Goal: Task Accomplishment & Management: Complete application form

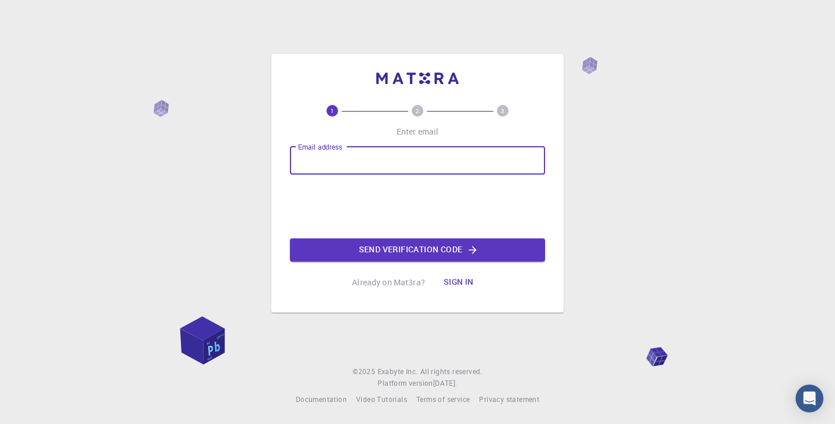
click at [437, 154] on input "Email address" at bounding box center [417, 161] width 255 height 28
type input "[EMAIL_ADDRESS][DOMAIN_NAME]"
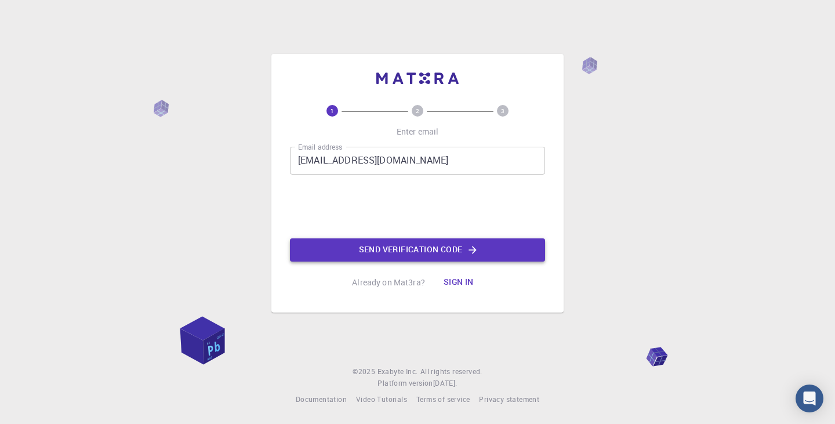
click at [391, 249] on button "Send verification code" at bounding box center [417, 249] width 255 height 23
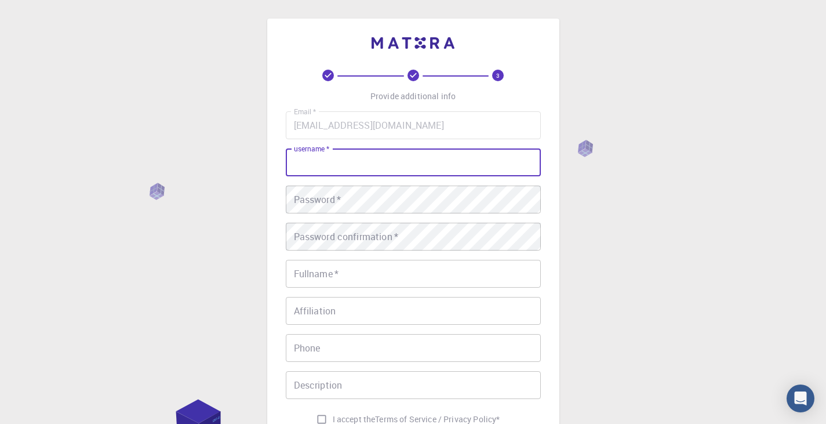
click at [348, 159] on input "username   *" at bounding box center [413, 162] width 255 height 28
type input "[PERSON_NAME]"
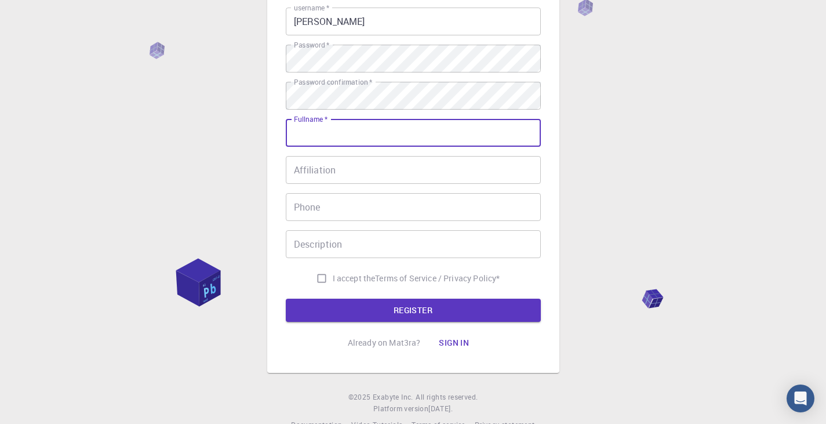
scroll to position [143, 0]
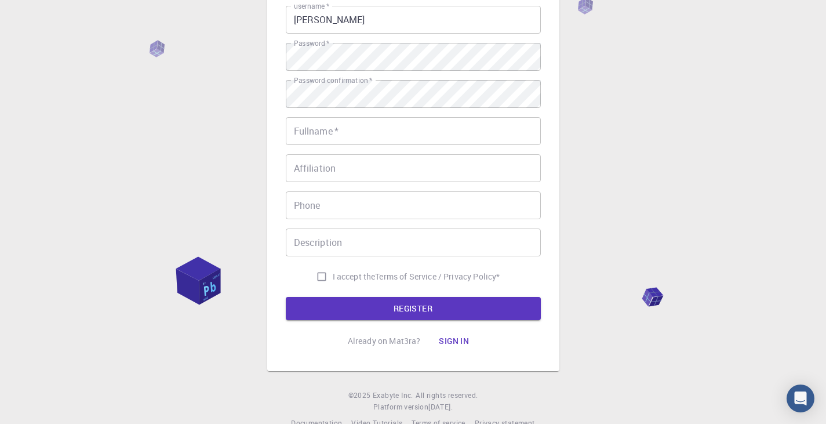
click at [449, 283] on label "I accept the Terms of Service / Privacy Policy *" at bounding box center [406, 276] width 190 height 22
click at [333, 283] on input "I accept the Terms of Service / Privacy Policy *" at bounding box center [322, 276] width 22 height 22
checkbox input "true"
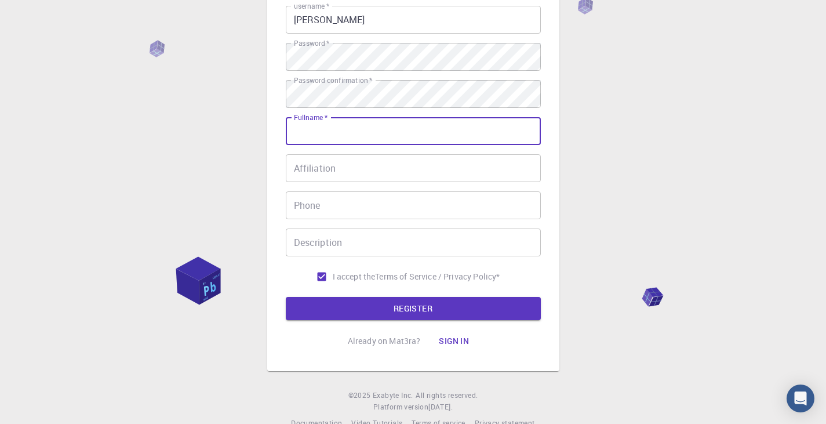
click at [413, 133] on input "Fullname   *" at bounding box center [413, 131] width 255 height 28
type input "[PERSON_NAME]"
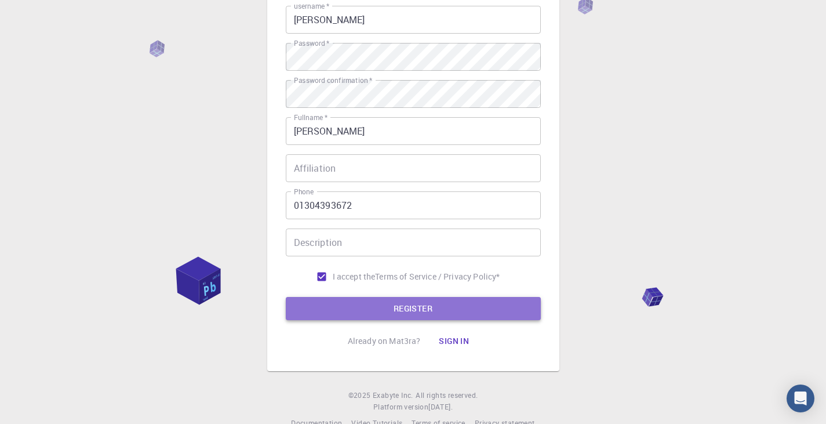
click at [403, 309] on button "REGISTER" at bounding box center [413, 308] width 255 height 23
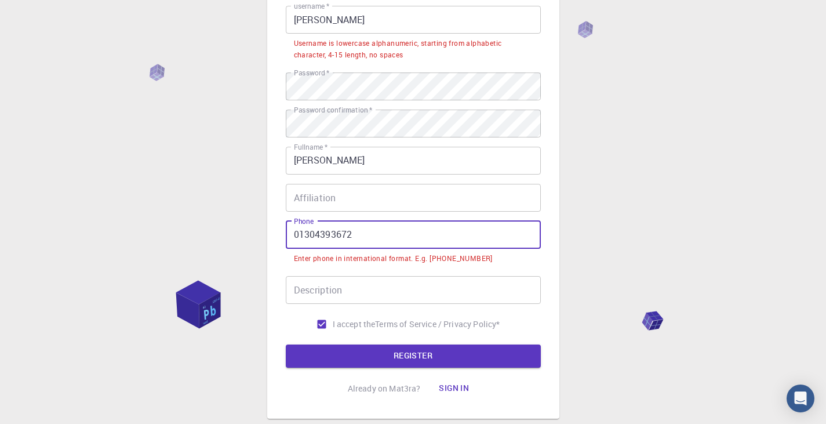
click at [290, 234] on input "01304393672" at bounding box center [413, 235] width 255 height 28
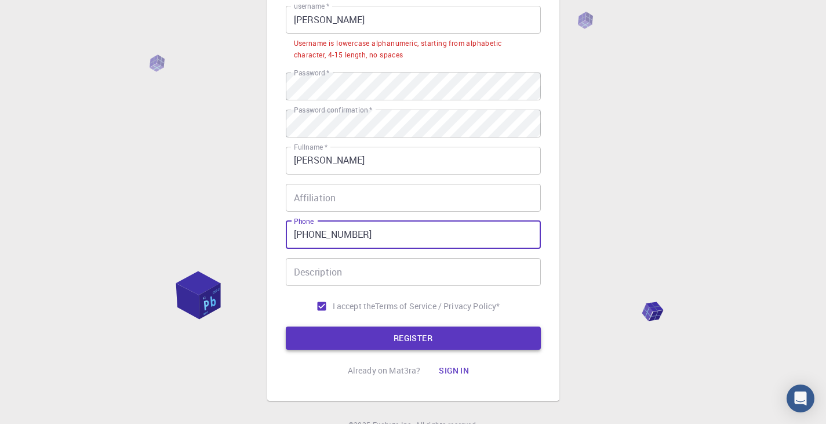
type input "[PHONE_NUMBER]"
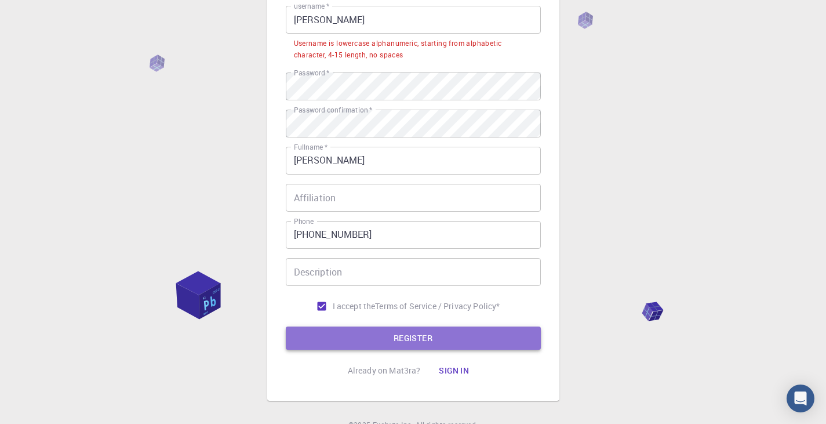
click at [443, 342] on button "REGISTER" at bounding box center [413, 337] width 255 height 23
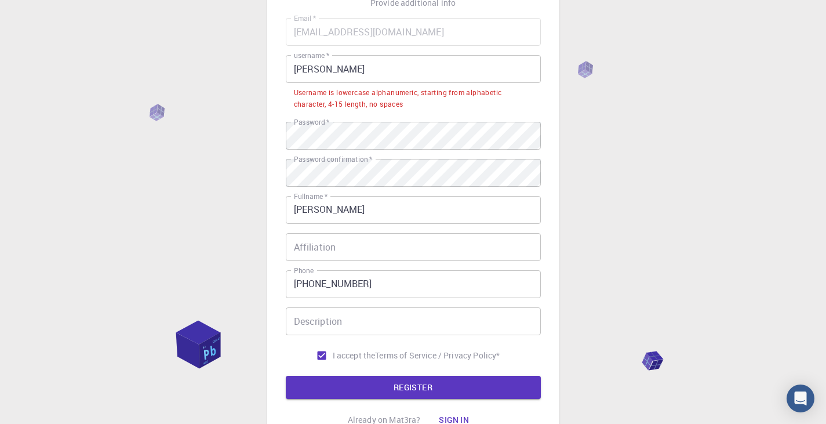
scroll to position [93, 0]
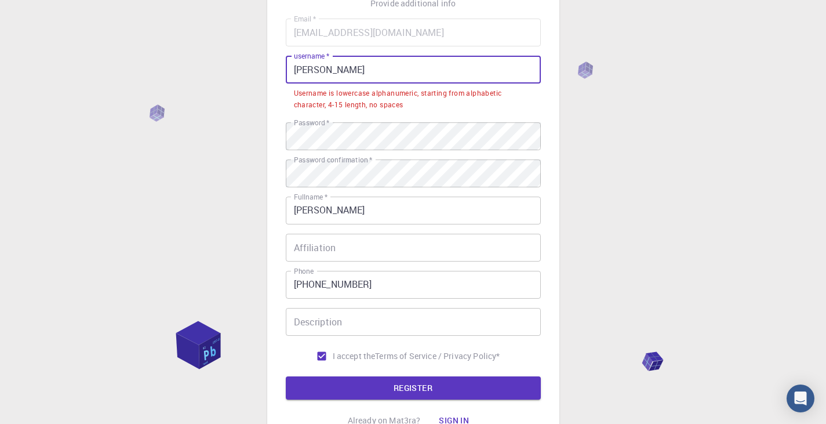
click at [329, 79] on input "[PERSON_NAME]" at bounding box center [413, 70] width 255 height 28
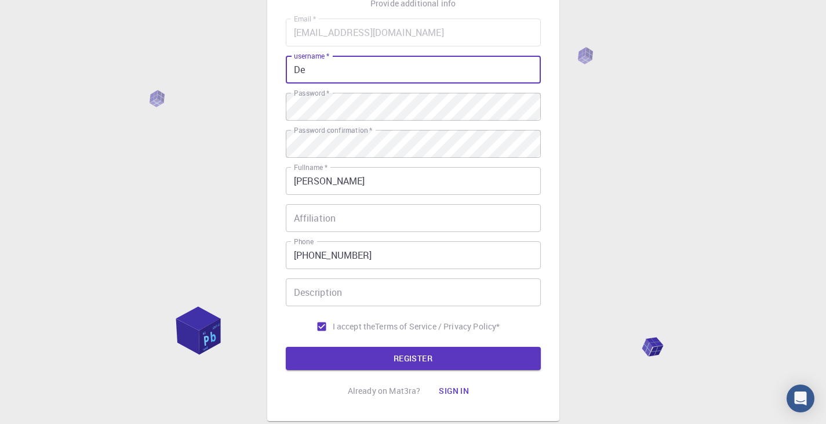
type input "D"
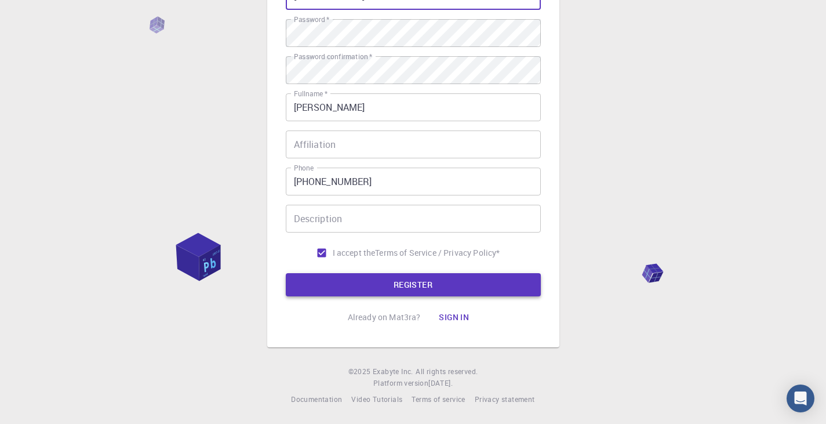
type input "[PERSON_NAME]"
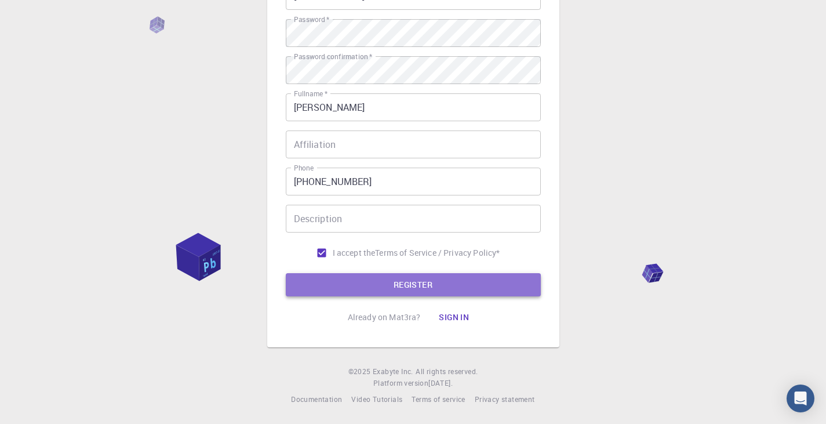
click at [384, 294] on button "REGISTER" at bounding box center [413, 284] width 255 height 23
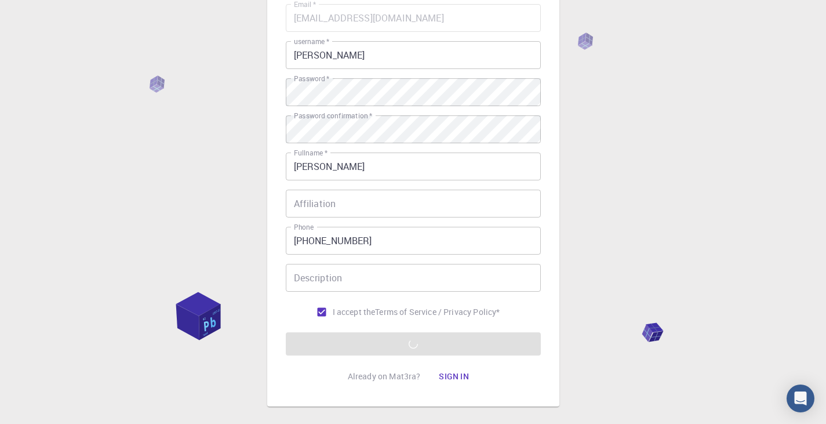
scroll to position [138, 0]
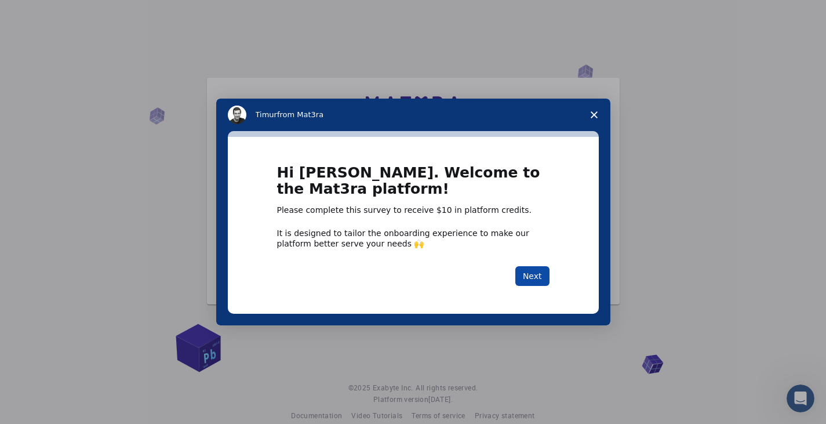
click at [533, 270] on button "Next" at bounding box center [532, 276] width 34 height 20
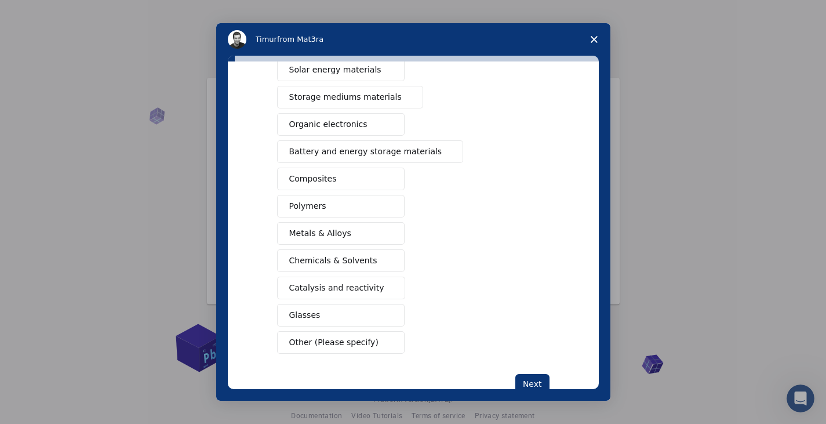
scroll to position [104, 0]
click at [347, 203] on button "Polymers" at bounding box center [340, 205] width 127 height 23
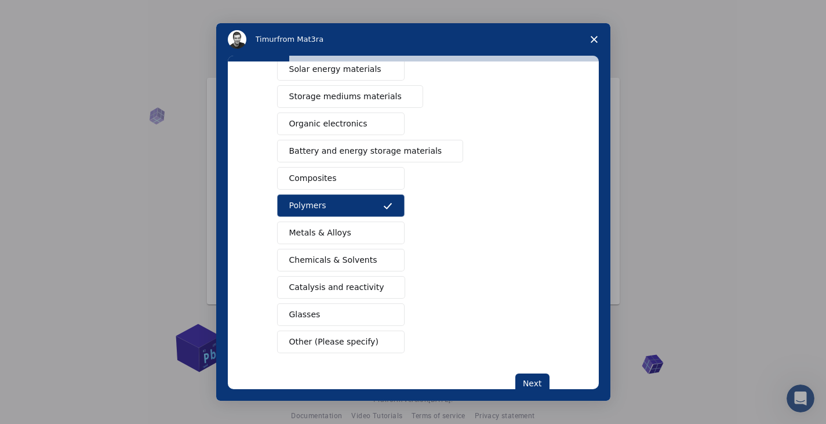
scroll to position [0, 0]
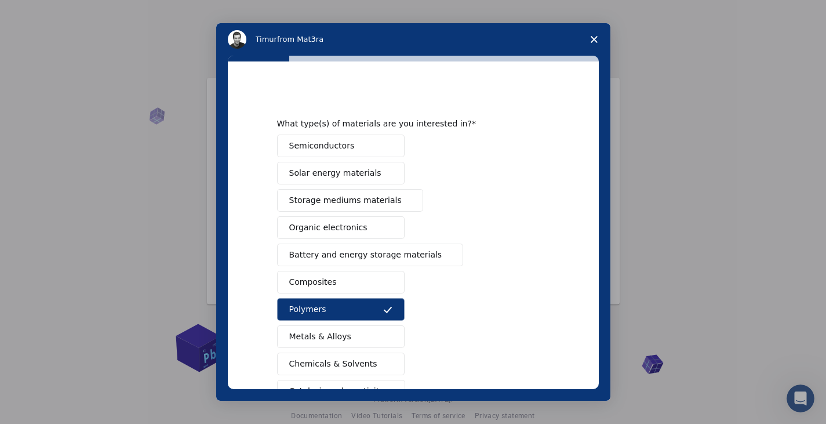
click at [360, 142] on button "Semiconductors" at bounding box center [340, 145] width 127 height 23
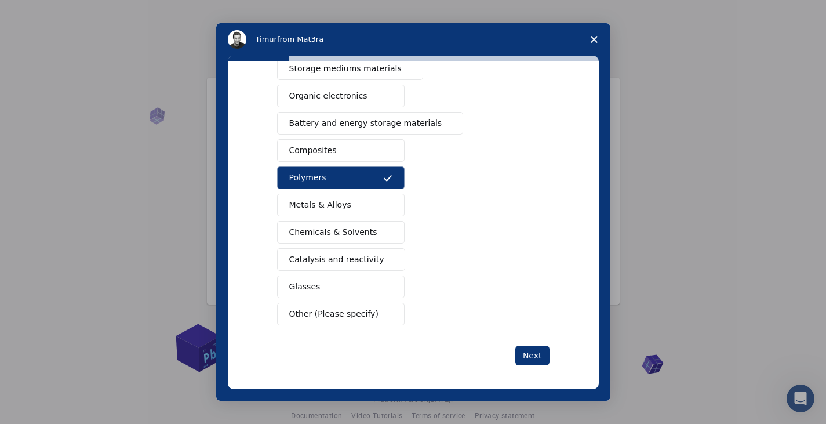
scroll to position [136, 0]
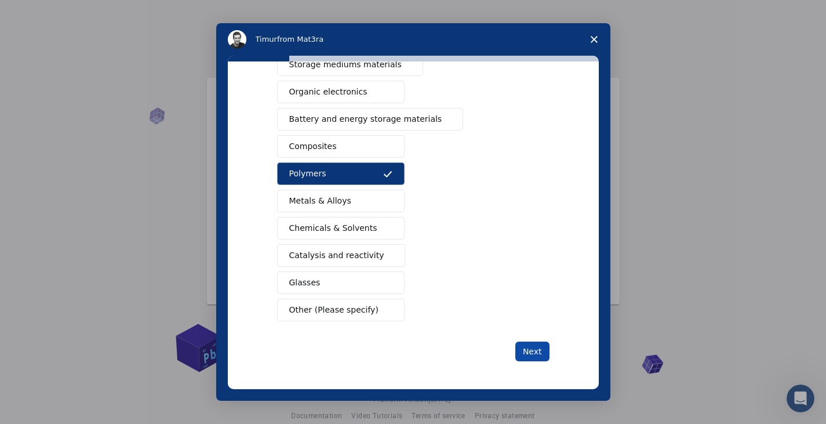
click at [518, 348] on button "Next" at bounding box center [532, 351] width 34 height 20
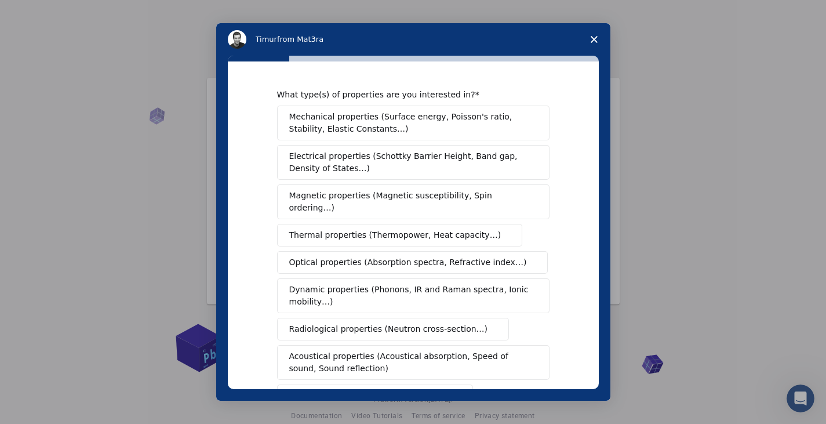
click at [453, 121] on span "Mechanical properties (Surface energy, Poisson's ratio, Stability, Elastic Cons…" at bounding box center [410, 123] width 242 height 24
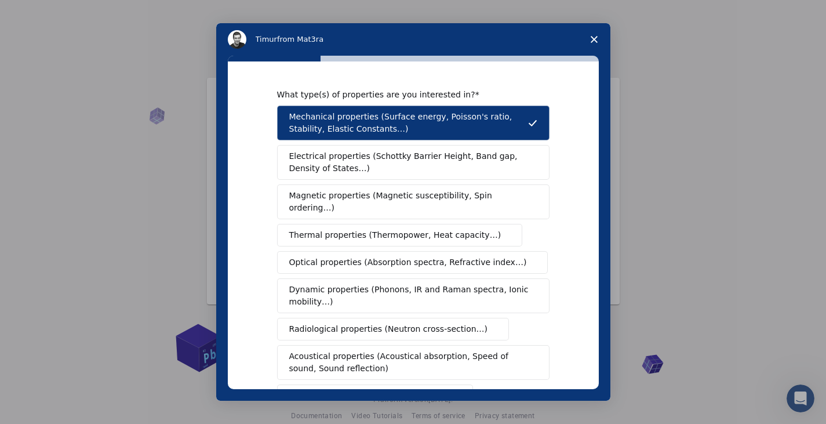
click at [437, 159] on span "Electrical properties (Schottky Barrier Height, Band gap, Density of States…)" at bounding box center [409, 162] width 241 height 24
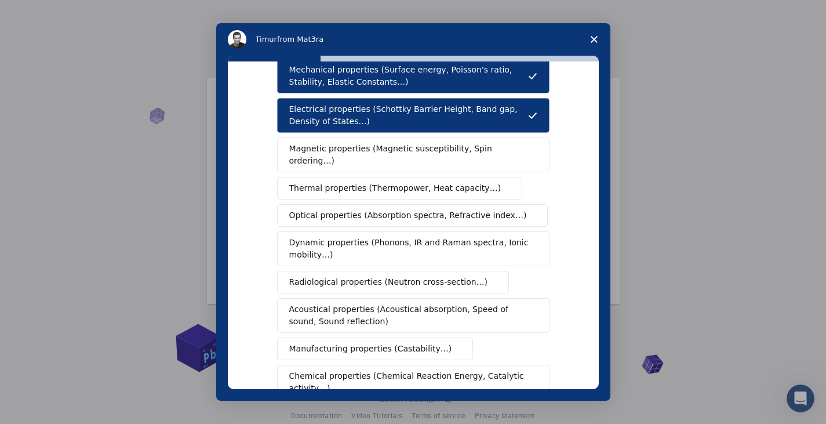
scroll to position [48, 0]
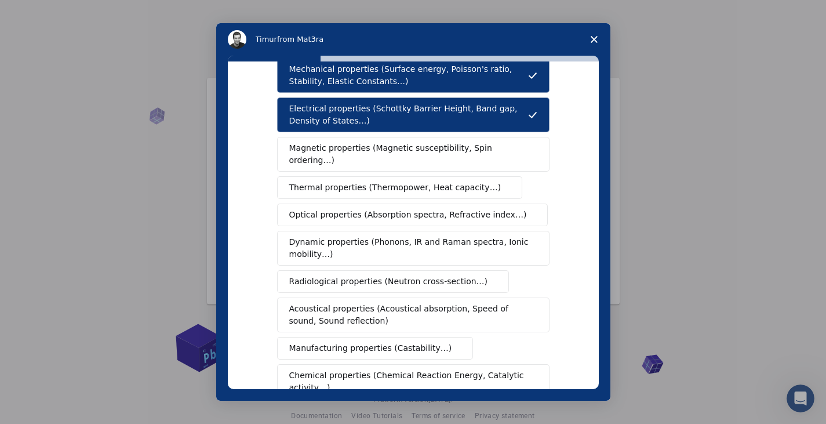
click at [431, 209] on span "Optical properties (Absorption spectra, Refractive index…)" at bounding box center [408, 215] width 238 height 12
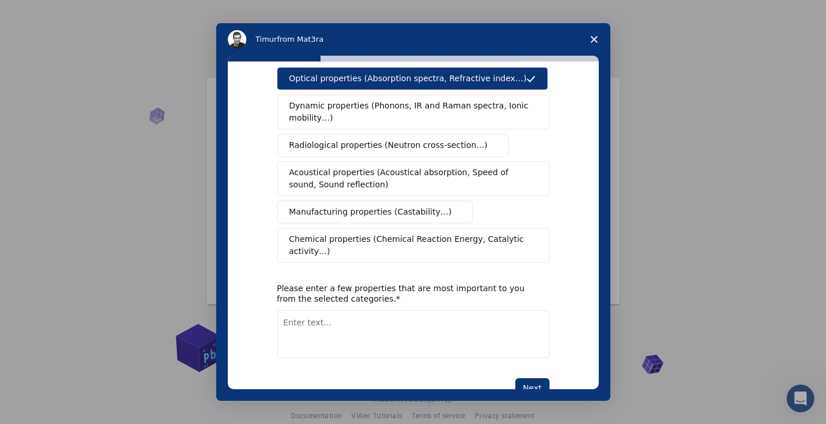
scroll to position [190, 0]
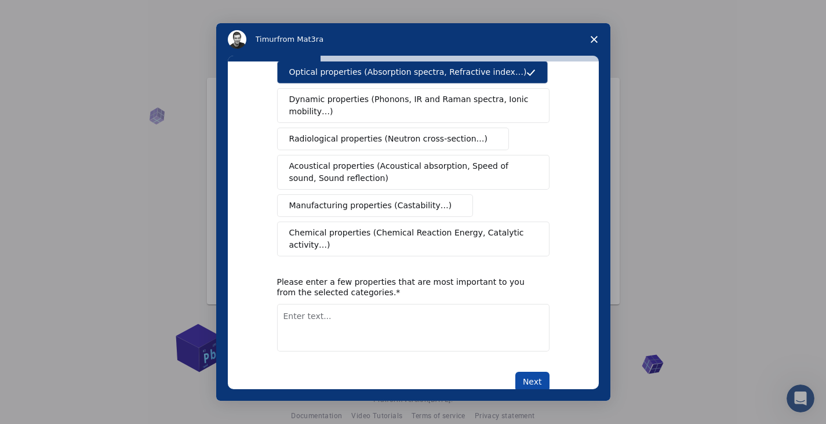
click at [538, 371] on button "Next" at bounding box center [532, 381] width 34 height 20
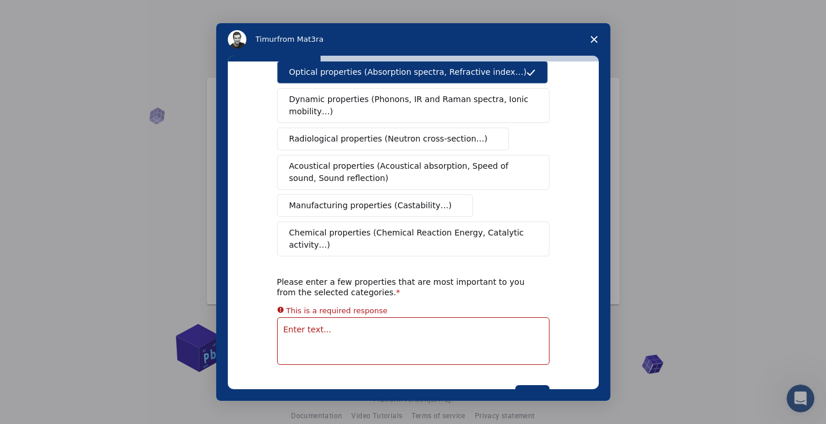
click at [441, 317] on textarea "Enter text..." at bounding box center [413, 341] width 272 height 48
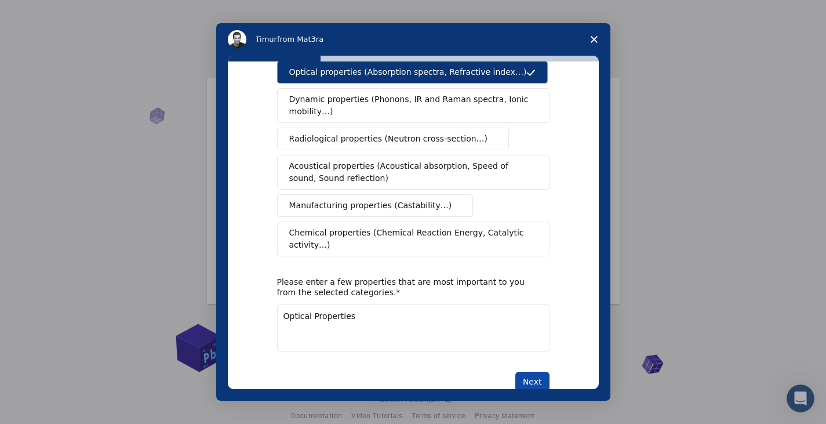
type textarea "Optical Properties"
click at [526, 371] on button "Next" at bounding box center [532, 381] width 34 height 20
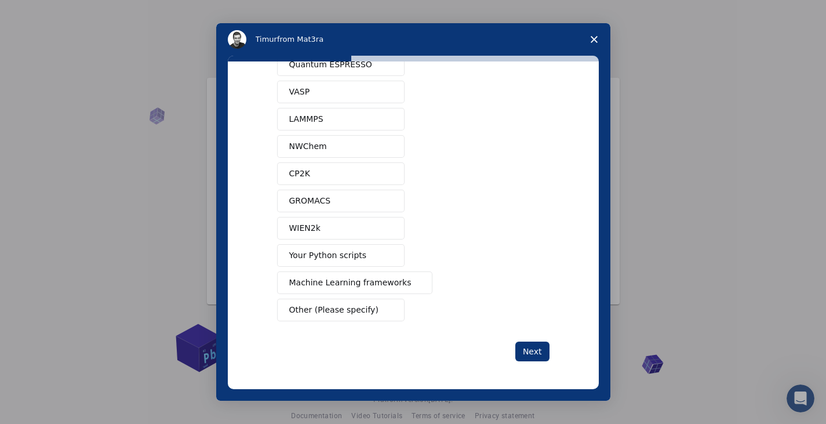
scroll to position [0, 0]
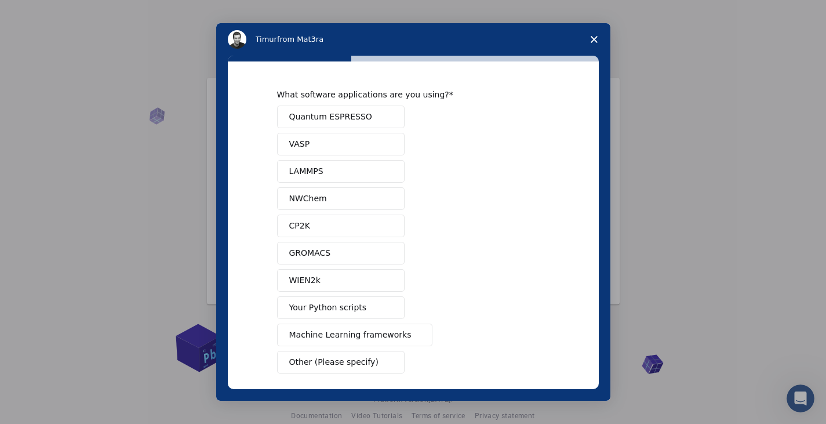
click at [377, 110] on button "Quantum ESPRESSO" at bounding box center [340, 116] width 127 height 23
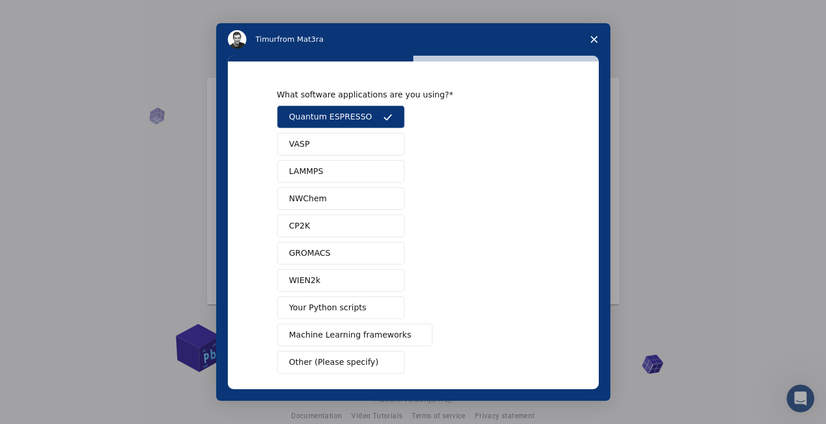
click at [347, 176] on button "LAMMPS" at bounding box center [340, 171] width 127 height 23
click at [334, 290] on button "WIEN2k" at bounding box center [340, 280] width 127 height 23
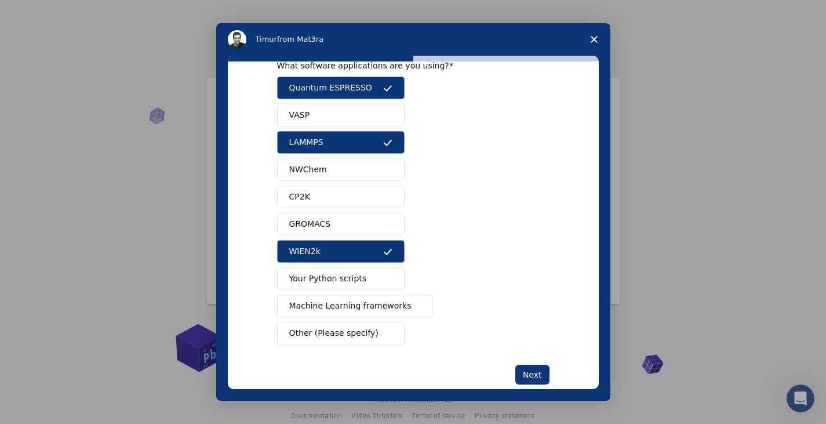
scroll to position [52, 0]
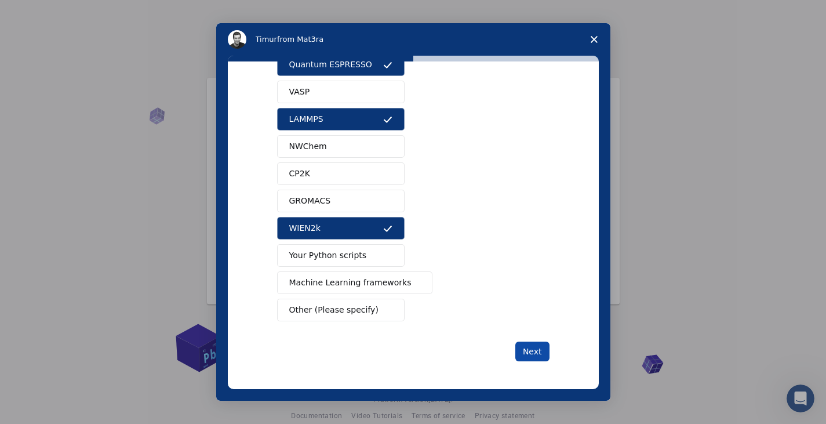
click at [533, 345] on button "Next" at bounding box center [532, 351] width 34 height 20
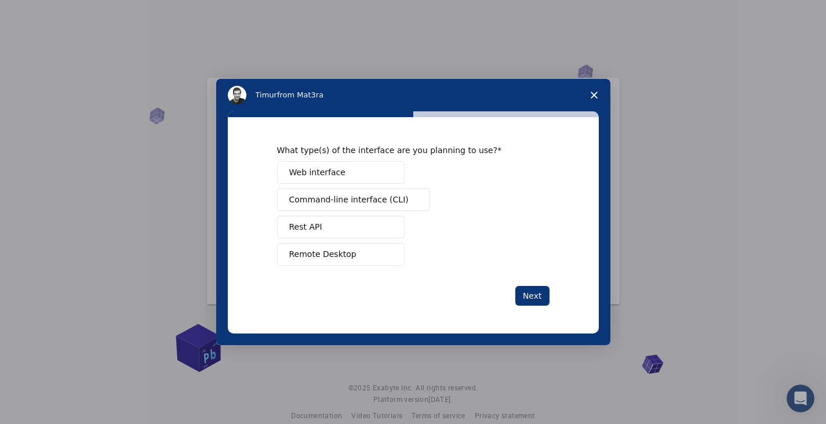
click at [340, 175] on button "Web interface" at bounding box center [340, 172] width 127 height 23
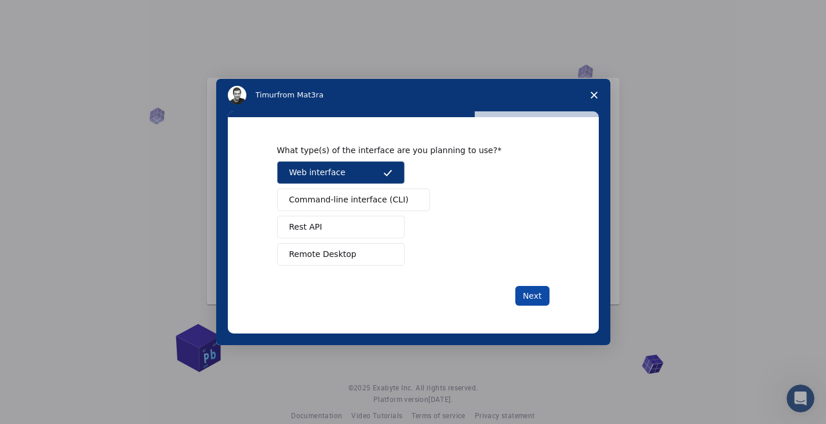
click at [535, 300] on button "Next" at bounding box center [532, 296] width 34 height 20
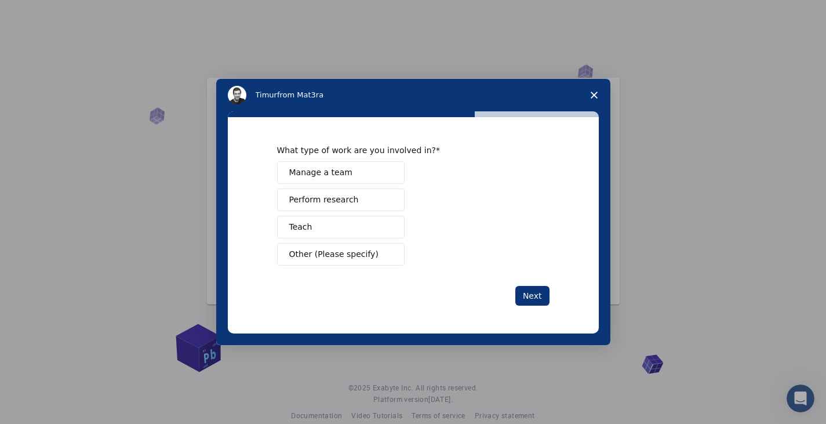
click at [376, 195] on button "Perform research" at bounding box center [340, 199] width 127 height 23
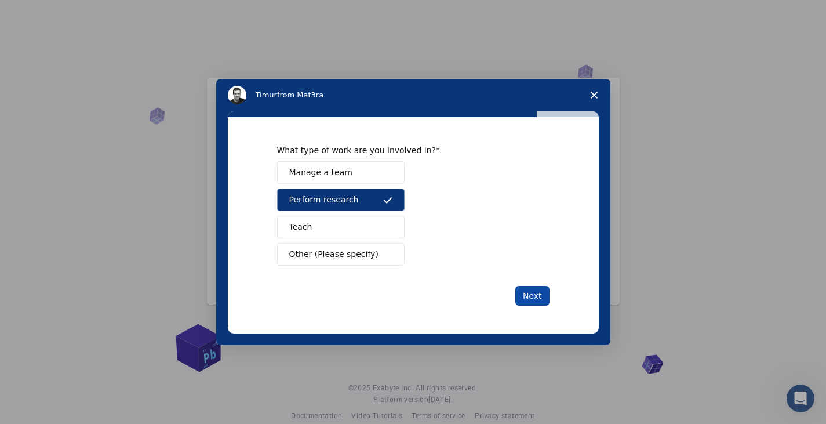
click at [542, 289] on button "Next" at bounding box center [532, 296] width 34 height 20
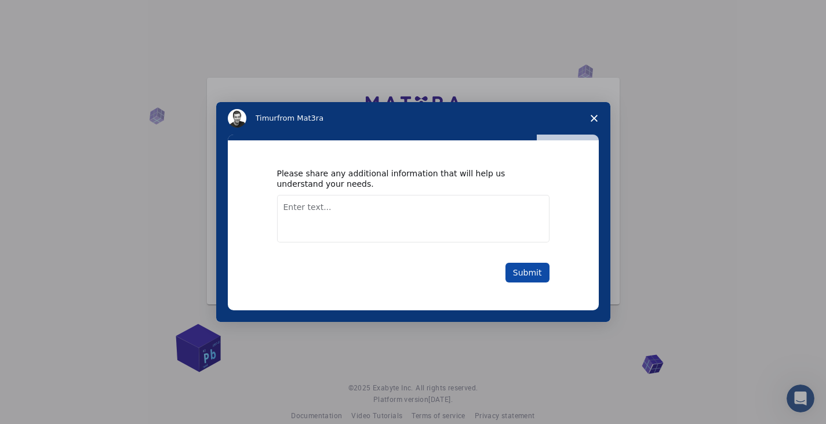
click at [532, 272] on button "Submit" at bounding box center [527, 273] width 44 height 20
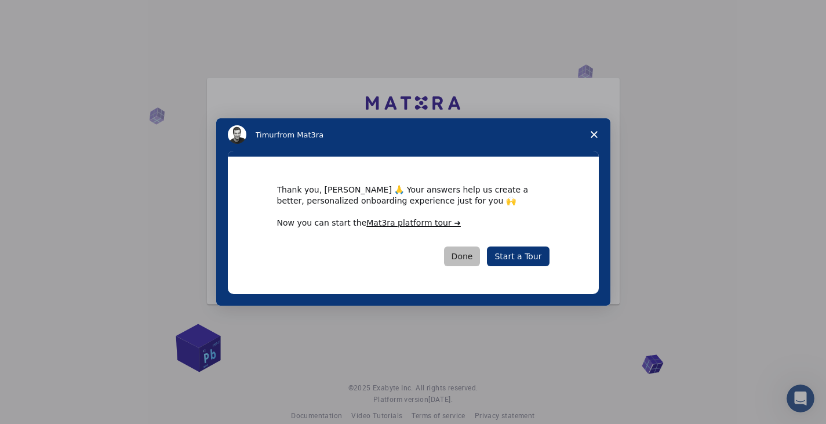
click at [467, 255] on button "Done" at bounding box center [462, 256] width 37 height 20
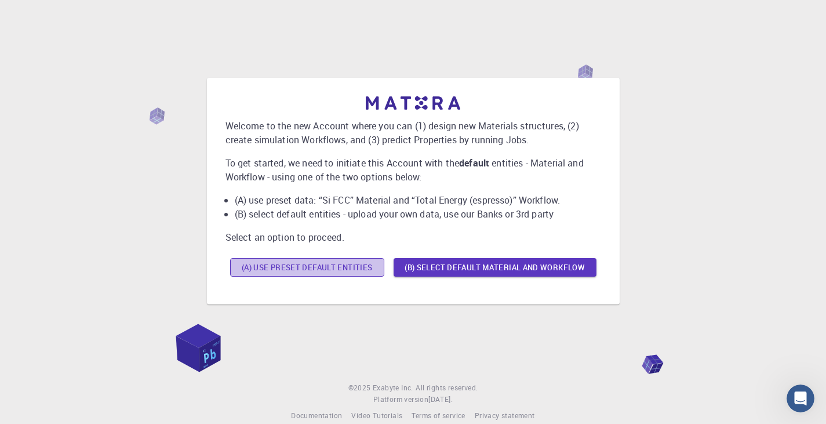
click at [352, 268] on button "(A) Use preset default entities" at bounding box center [307, 267] width 154 height 19
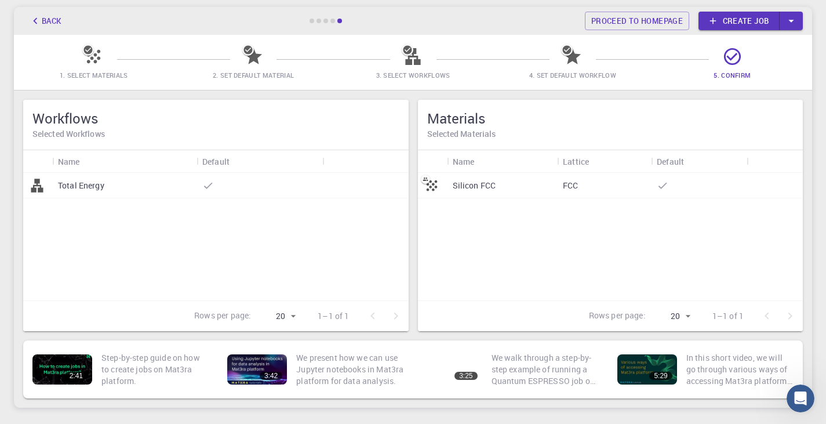
scroll to position [56, 0]
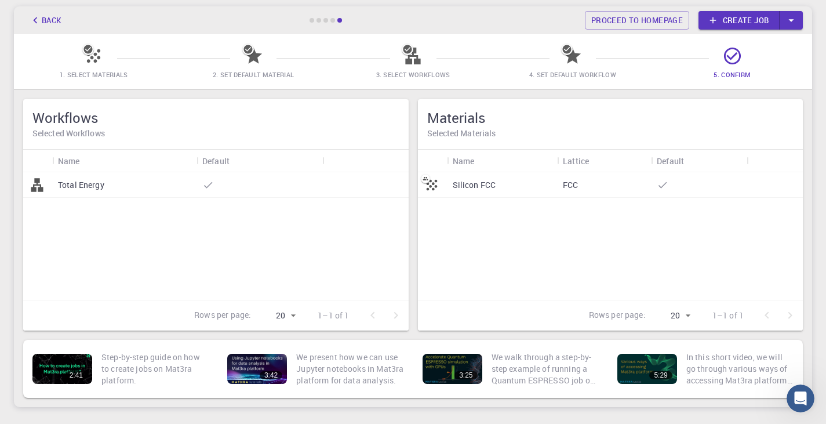
click at [133, 193] on div "Total Energy" at bounding box center [124, 184] width 144 height 25
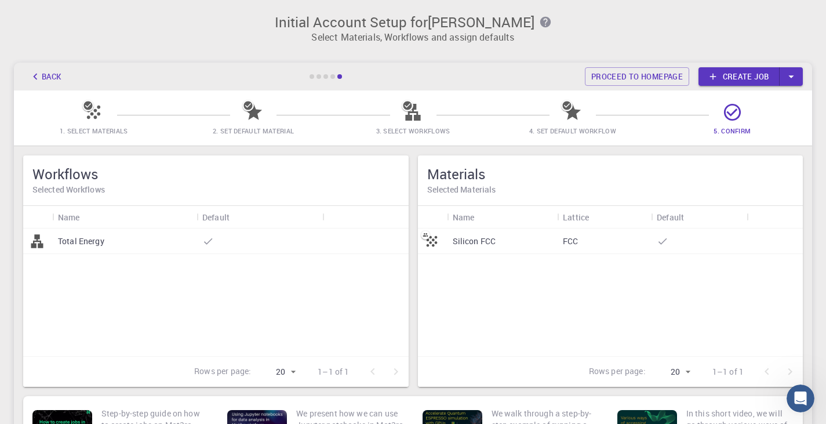
click at [315, 78] on div at bounding box center [325, 76] width 35 height 5
click at [255, 104] on icon at bounding box center [253, 112] width 20 height 20
click at [48, 72] on button "Back" at bounding box center [45, 76] width 44 height 19
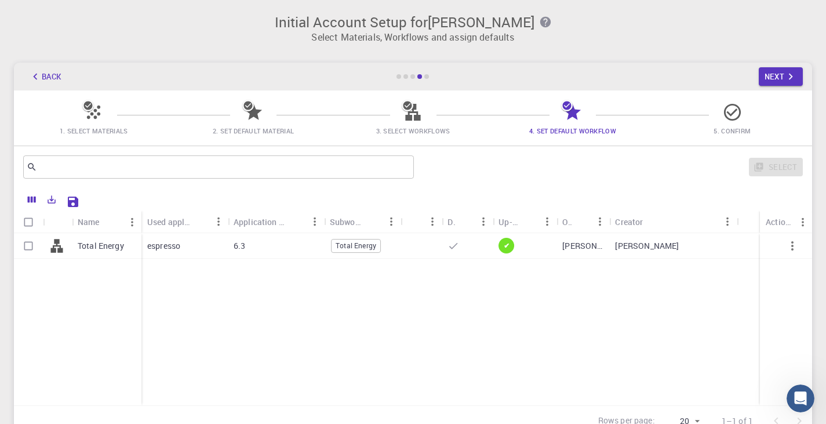
click at [172, 251] on p "espresso" at bounding box center [163, 246] width 33 height 12
checkbox input "true"
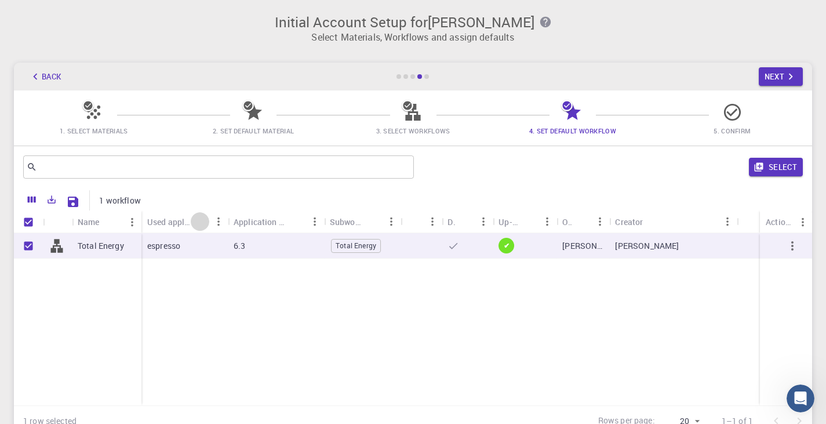
click at [202, 219] on icon "Sort" at bounding box center [200, 221] width 13 height 13
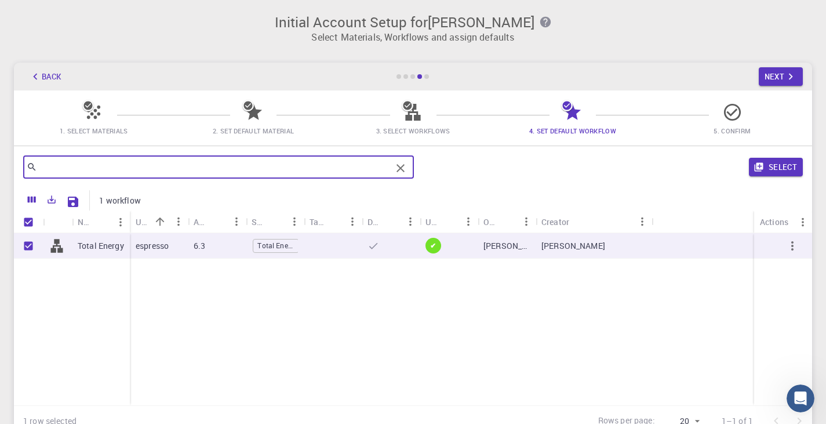
click at [90, 172] on input "text" at bounding box center [214, 167] width 354 height 16
type input "l"
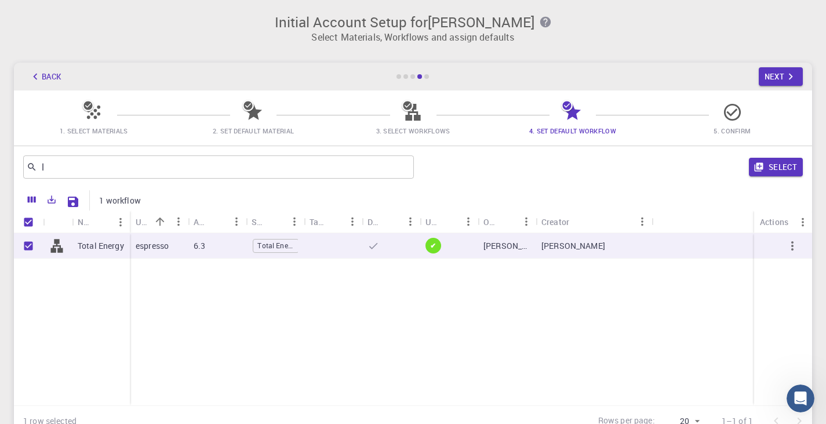
drag, startPoint x: 95, startPoint y: 108, endPoint x: 30, endPoint y: 76, distance: 73.1
click at [30, 76] on main "Back Next 1. Select Materials 2. Set Default Material 3. Select Workflows 4. Se…" at bounding box center [413, 249] width 798 height 373
click at [30, 76] on icon "button" at bounding box center [35, 76] width 13 height 13
